Goal: Task Accomplishment & Management: Use online tool/utility

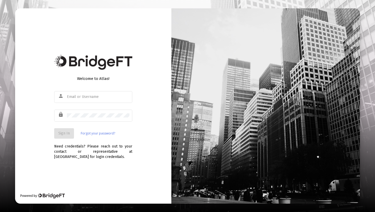
type input "[PERSON_NAME][EMAIL_ADDRESS][DOMAIN_NAME]"
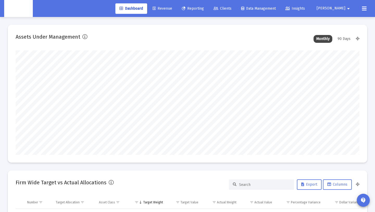
scroll to position [104, 185]
type input "[DATE]"
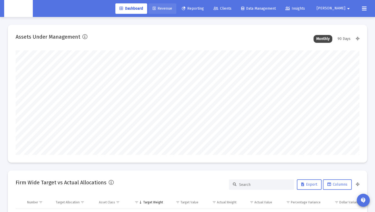
click at [172, 8] on span "Revenue" at bounding box center [163, 8] width 20 height 4
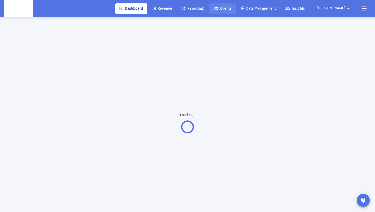
click at [232, 8] on span "Clients" at bounding box center [223, 8] width 18 height 4
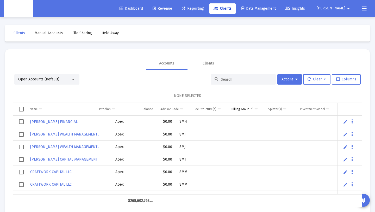
scroll to position [0, 116]
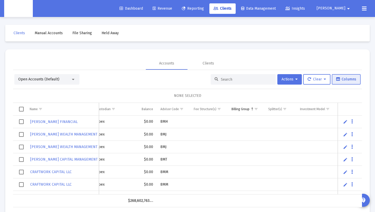
click at [354, 80] on span "Columns" at bounding box center [346, 79] width 20 height 4
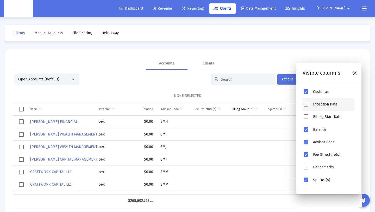
scroll to position [82, 0]
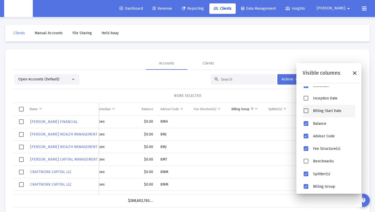
click at [324, 109] on div "Billing Start Date" at bounding box center [333, 111] width 40 height 6
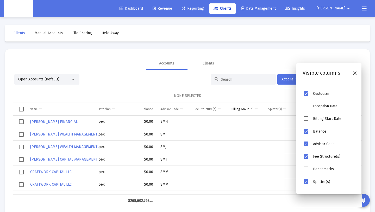
scroll to position [76, 0]
click at [308, 120] on li "Billing Start Date" at bounding box center [329, 117] width 53 height 13
click at [304, 119] on span "Billing Start Date" at bounding box center [306, 117] width 5 height 5
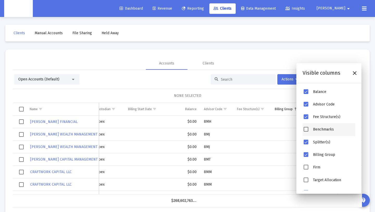
scroll to position [125, 0]
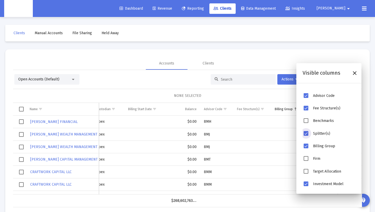
click at [307, 133] on span "Splitter(s)" at bounding box center [306, 133] width 5 height 5
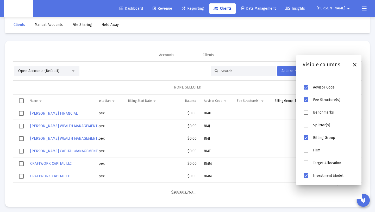
scroll to position [11, 0]
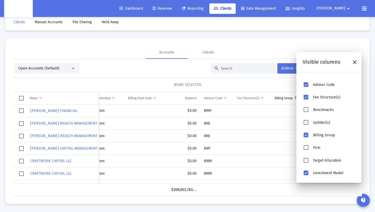
click at [268, 52] on div "Accounts Clients" at bounding box center [187, 52] width 349 height 13
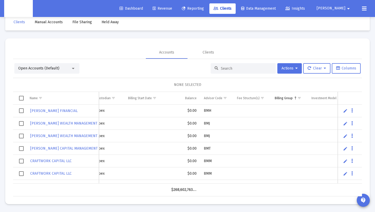
scroll to position [0, 0]
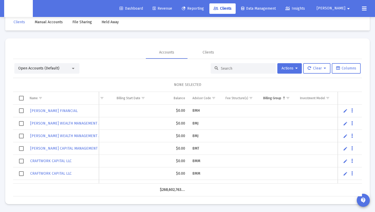
click at [127, 65] on div "Open Accounts (Default) Actions Clear Columns" at bounding box center [187, 68] width 346 height 10
click at [172, 9] on span "Revenue" at bounding box center [163, 8] width 20 height 4
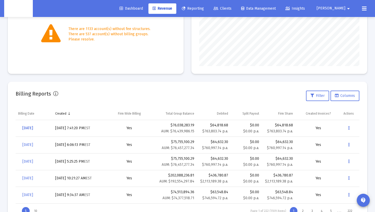
click at [33, 126] on span "[DATE]" at bounding box center [27, 128] width 11 height 4
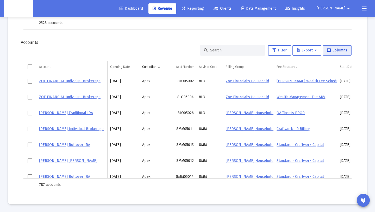
click at [333, 50] on span "Columns" at bounding box center [337, 50] width 20 height 4
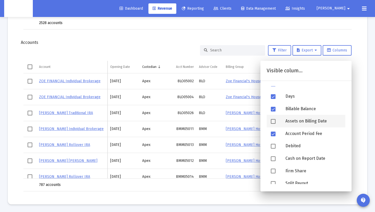
scroll to position [134, 0]
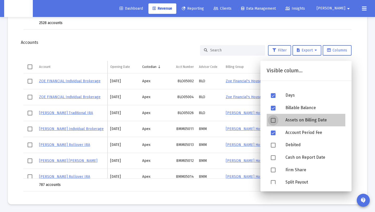
click at [310, 120] on div "Assets on Billing Date" at bounding box center [313, 120] width 64 height 13
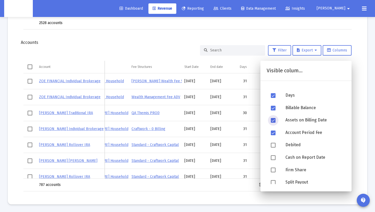
scroll to position [0, 181]
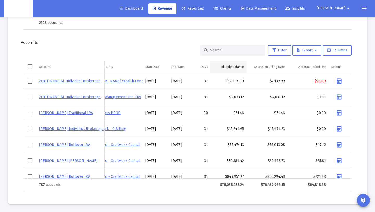
click at [226, 62] on td "Billable Balance" at bounding box center [228, 67] width 36 height 13
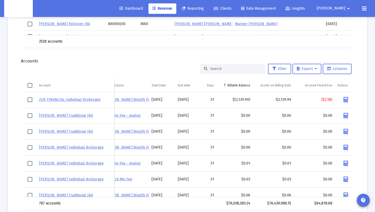
scroll to position [629, 0]
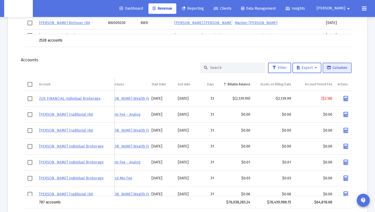
click at [327, 68] on icon at bounding box center [329, 68] width 4 height 4
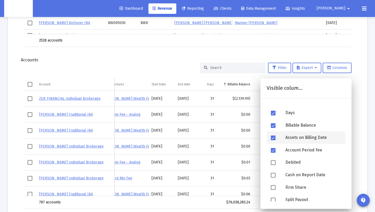
scroll to position [147, 0]
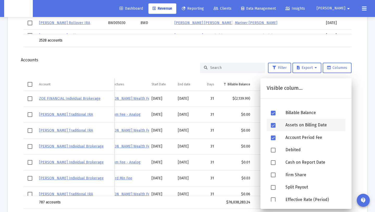
click at [314, 126] on div "Assets on Billing Date" at bounding box center [313, 125] width 64 height 13
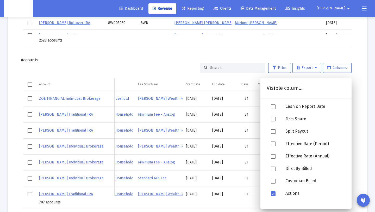
scroll to position [3, 0]
